Goal: Register for event/course

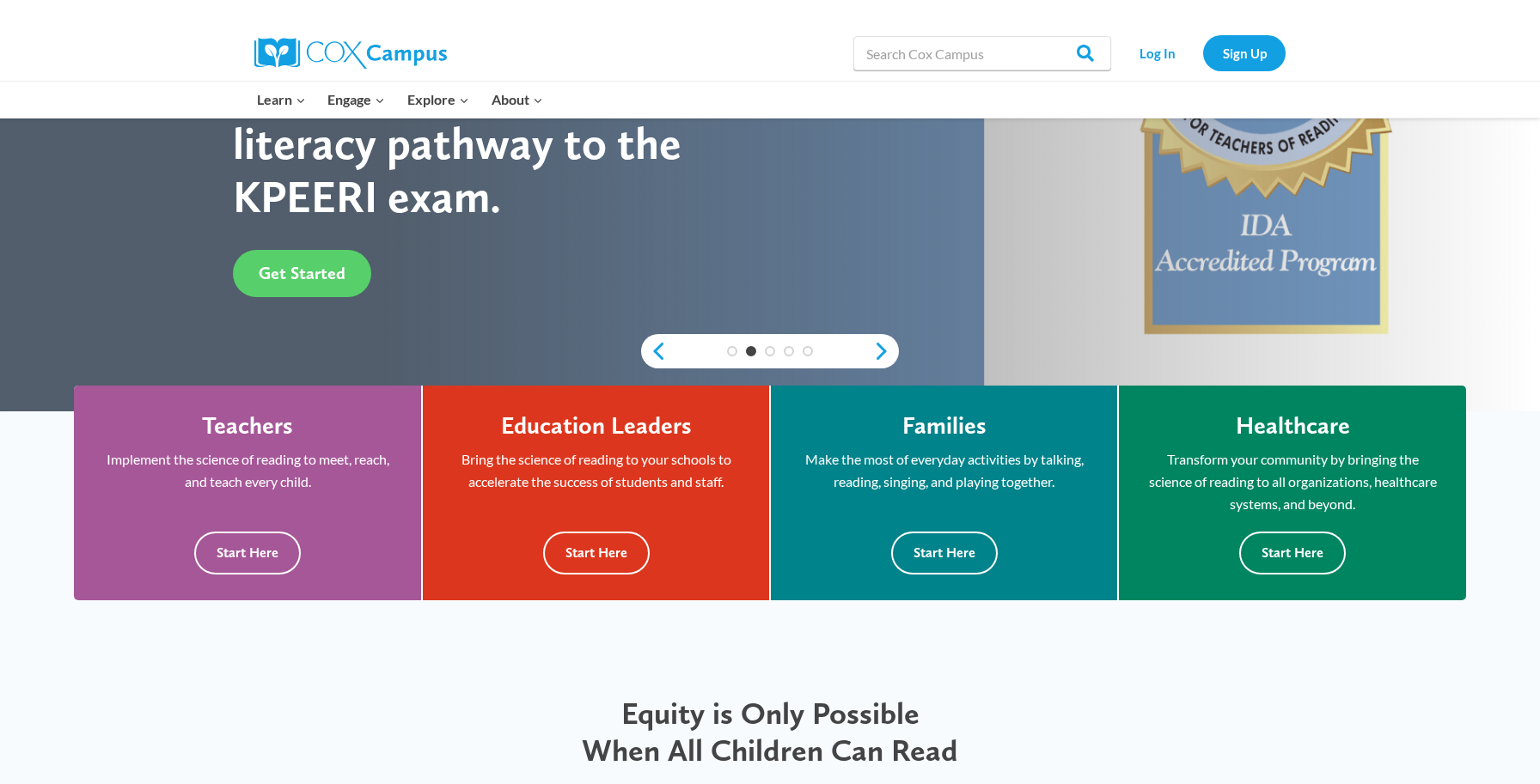
scroll to position [296, 0]
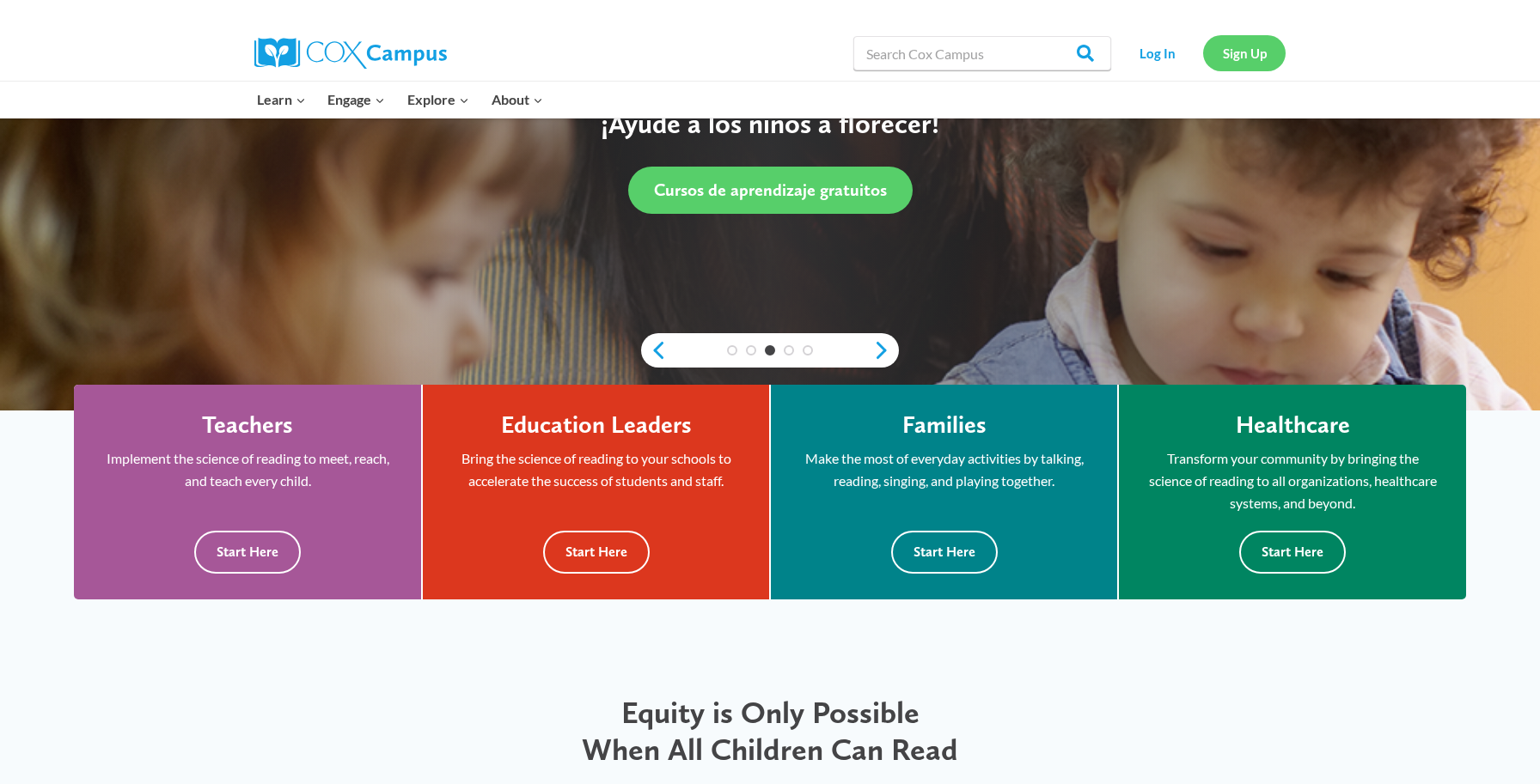
click at [1241, 54] on link "Sign Up" at bounding box center [1244, 53] width 83 height 35
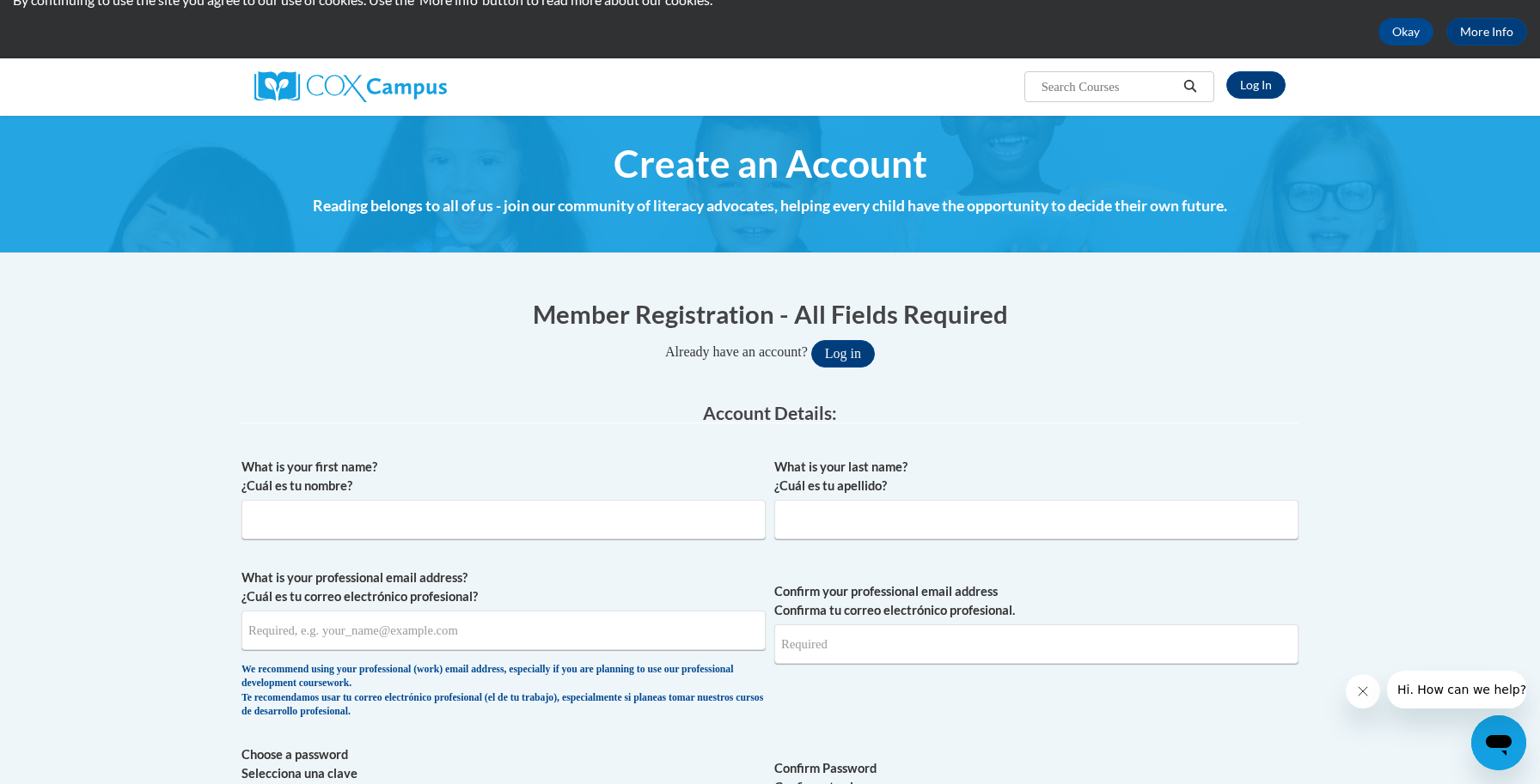
scroll to position [64, 0]
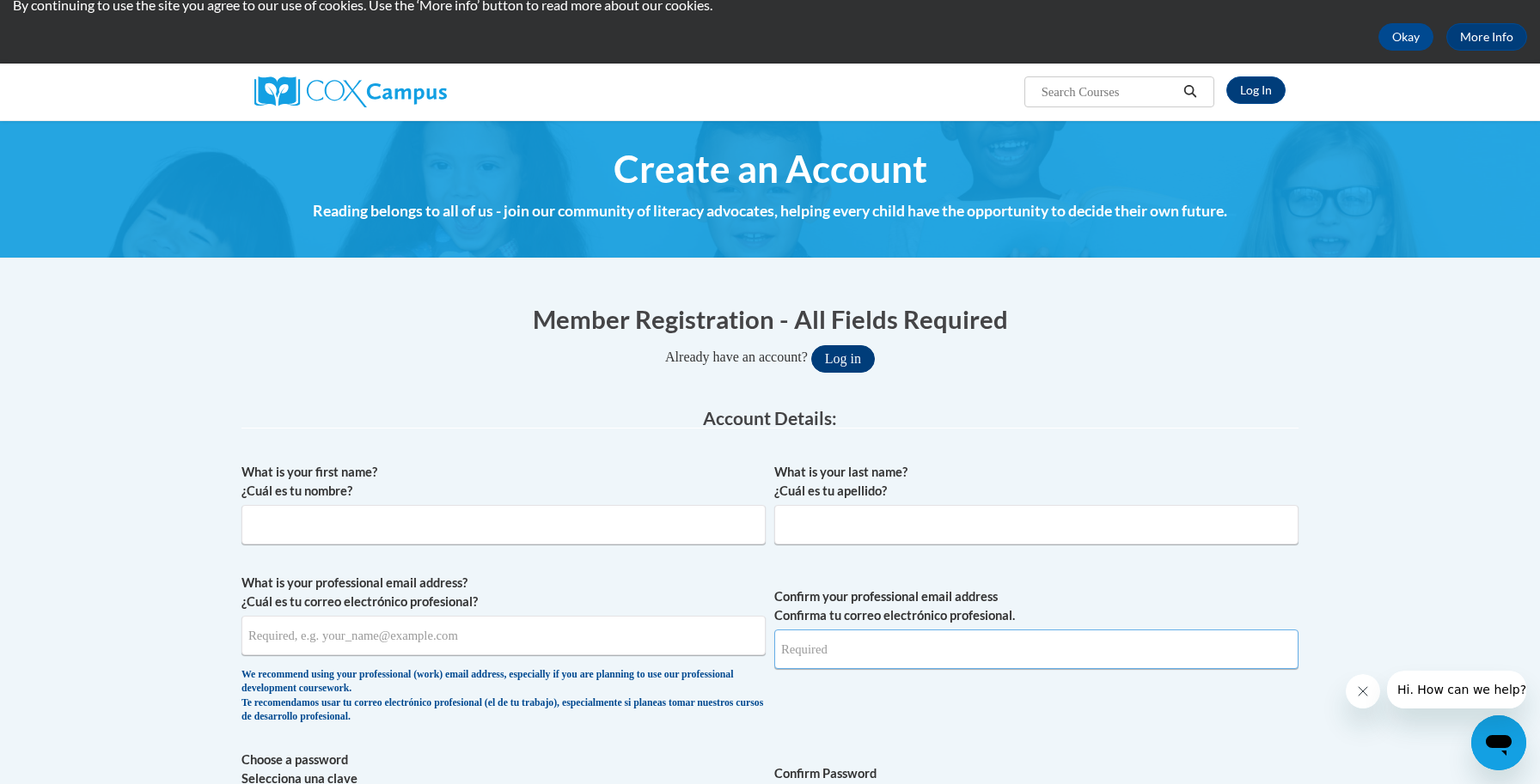
type input "ksummersetfc@gmail.com"
click at [843, 357] on button "Log in" at bounding box center [843, 359] width 63 height 27
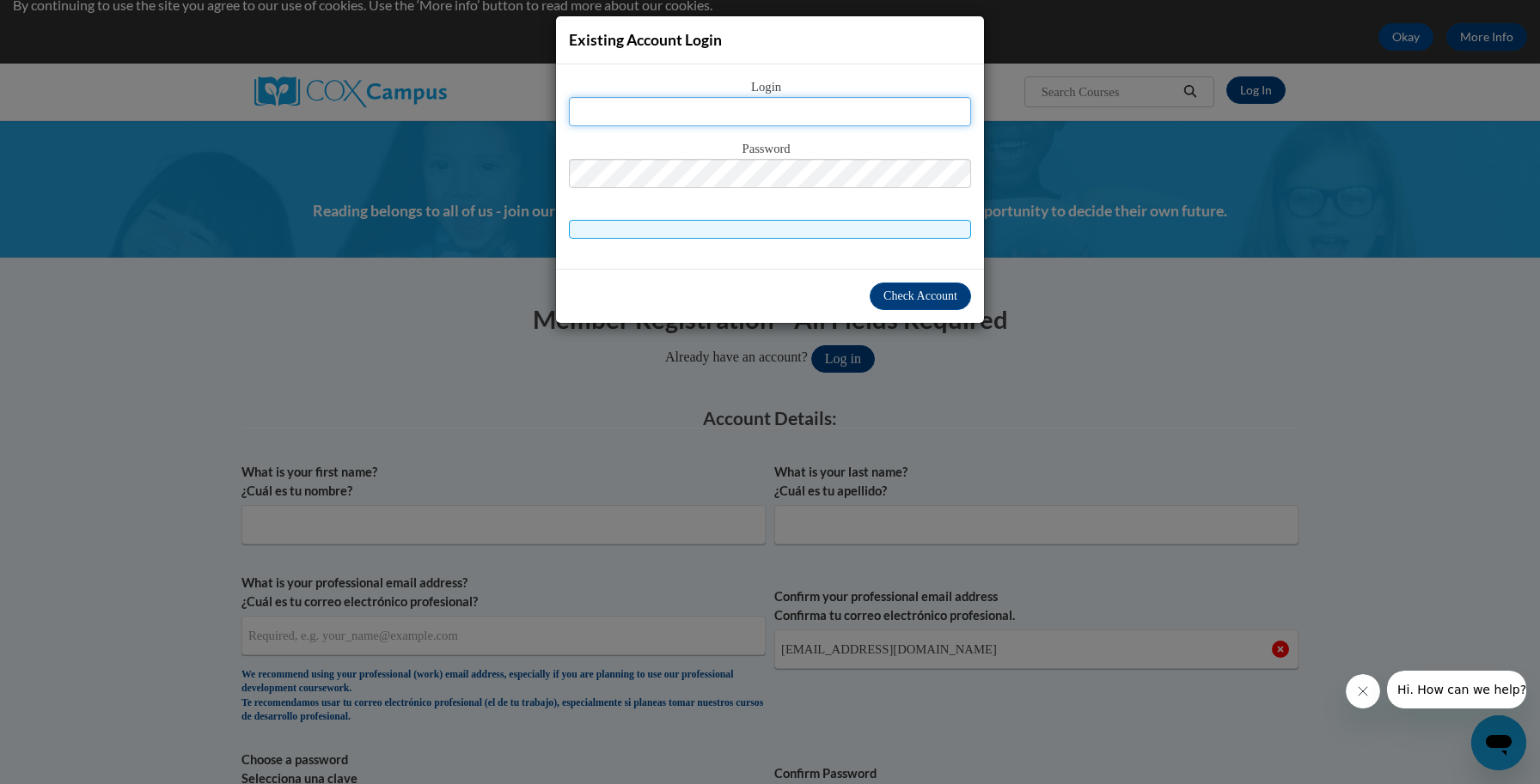
click at [642, 107] on input "text" at bounding box center [770, 112] width 402 height 29
click at [819, 111] on input "tks1@bellsouth.net" at bounding box center [770, 112] width 402 height 29
type input "ksummersetfc@gmail.com"
click at [904, 293] on span "Check Account" at bounding box center [920, 295] width 74 height 13
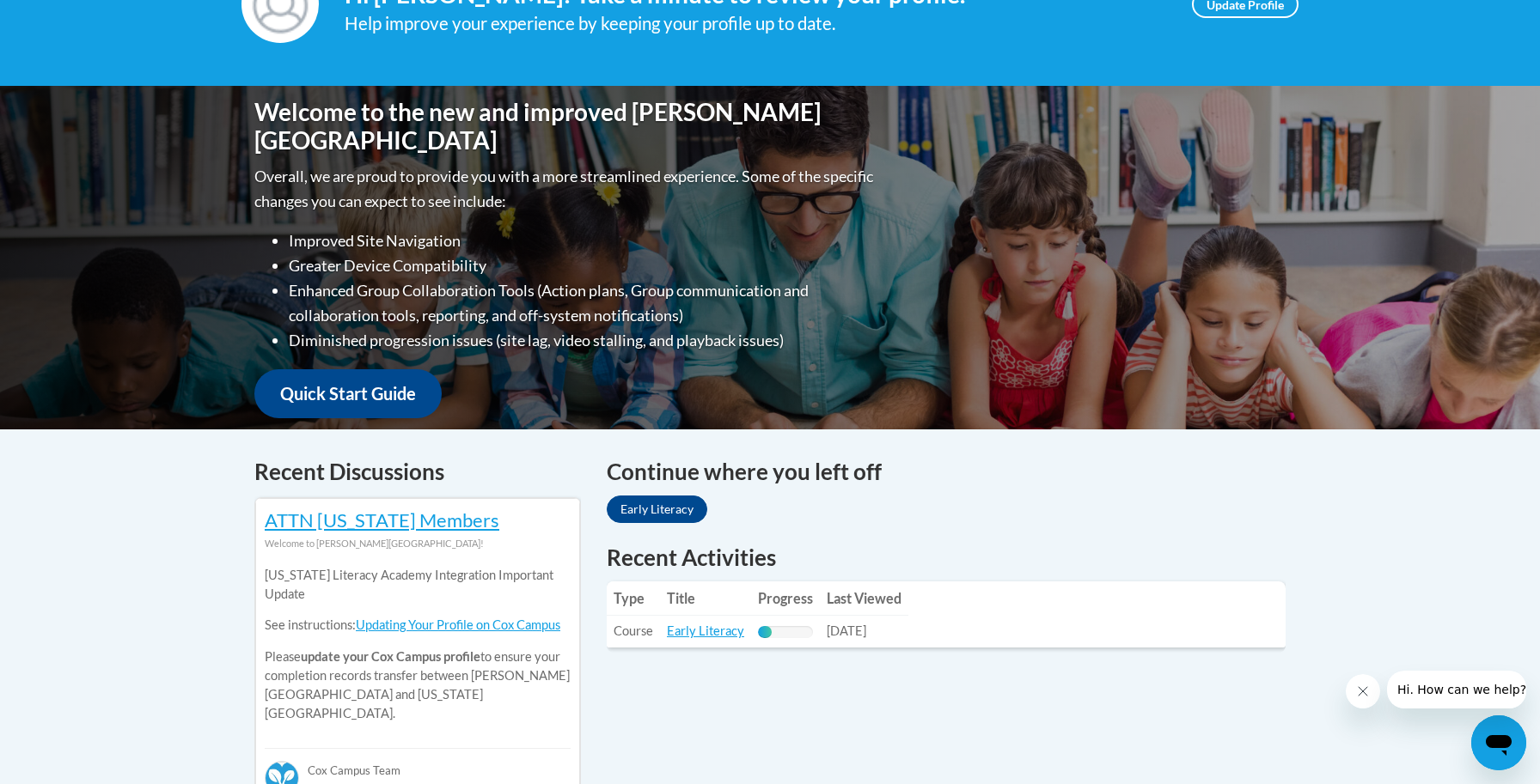
scroll to position [302, 0]
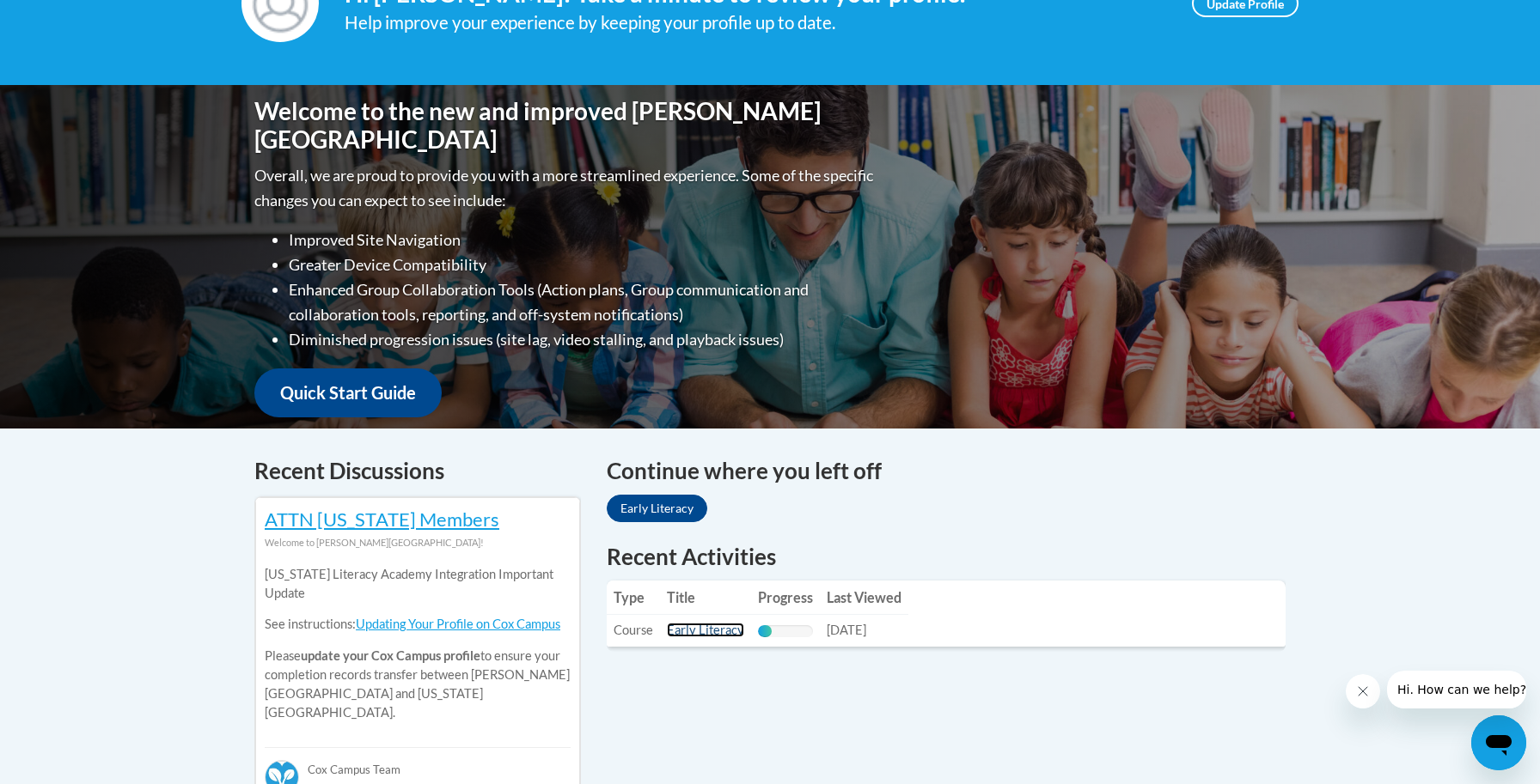
click at [688, 632] on link "Early Literacy" at bounding box center [704, 629] width 77 height 15
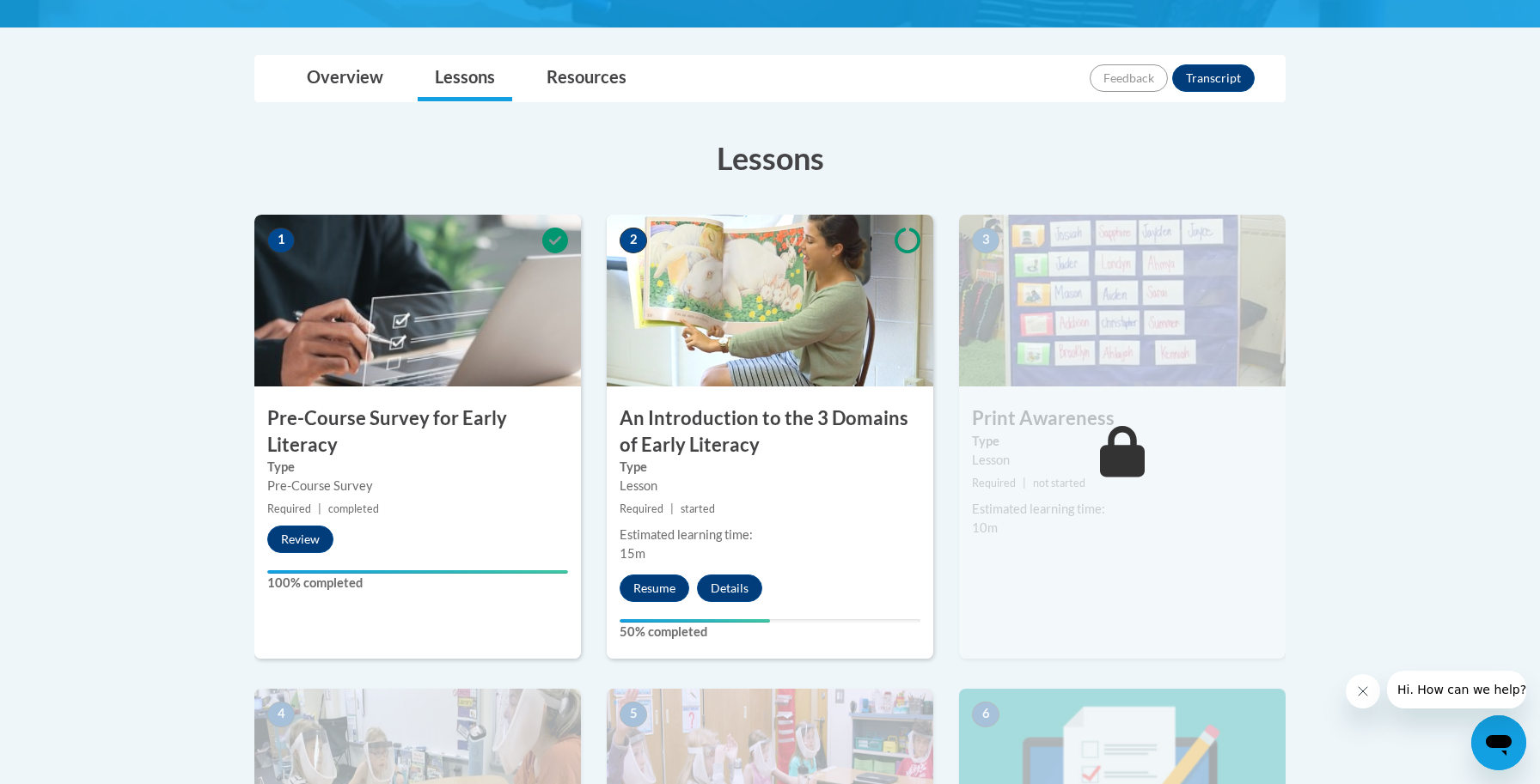
scroll to position [366, 0]
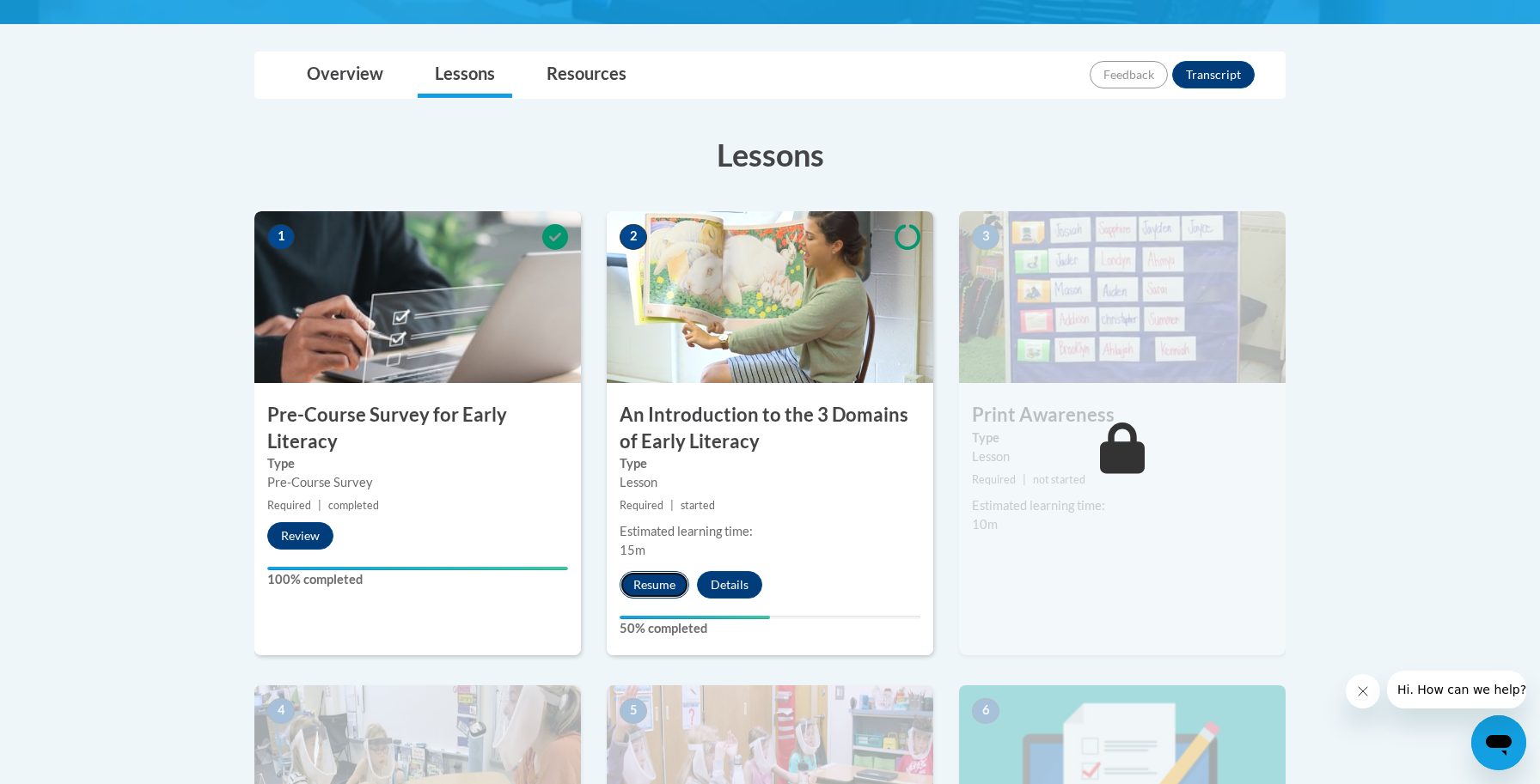
click at [657, 582] on button "Resume" at bounding box center [654, 585] width 69 height 27
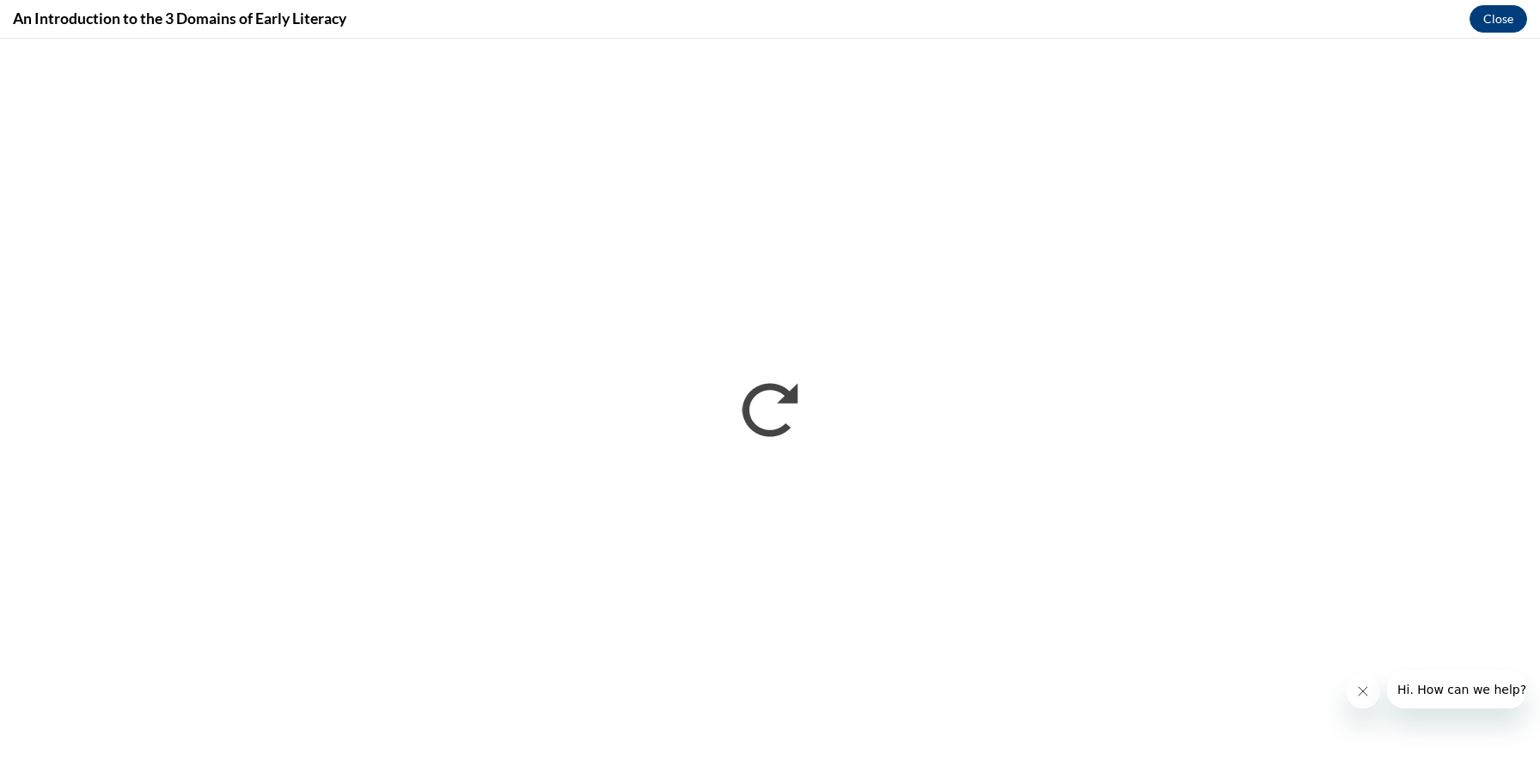
scroll to position [0, 0]
